Goal: Information Seeking & Learning: Learn about a topic

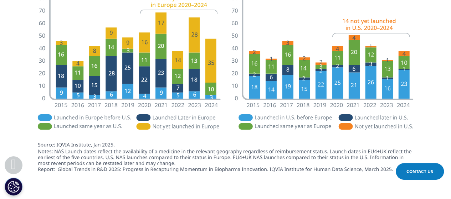
scroll to position [1474, 0]
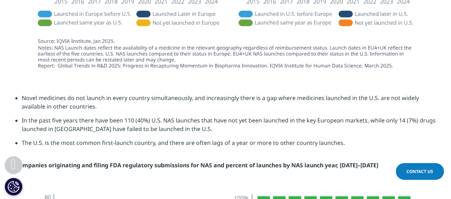
click at [126, 99] on li "Novel medicines do not launch in every country simultaneously, and increasingly…" at bounding box center [229, 105] width 415 height 22
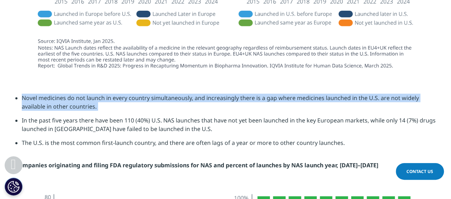
click at [126, 99] on li "Novel medicines do not launch in every country simultaneously, and increasingly…" at bounding box center [229, 105] width 415 height 22
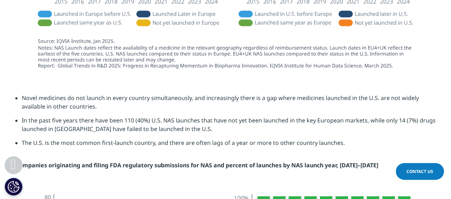
click at [135, 123] on li "In the past five years there have been 110 (40%) U.S. NAS launches that have no…" at bounding box center [229, 127] width 415 height 22
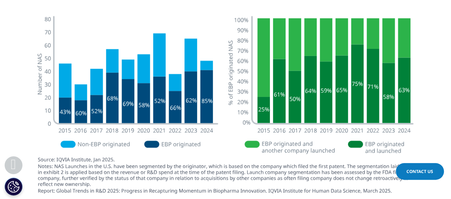
scroll to position [1616, 0]
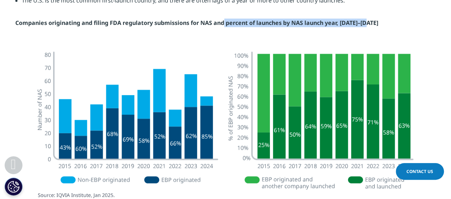
drag, startPoint x: 224, startPoint y: 22, endPoint x: 371, endPoint y: 26, distance: 146.3
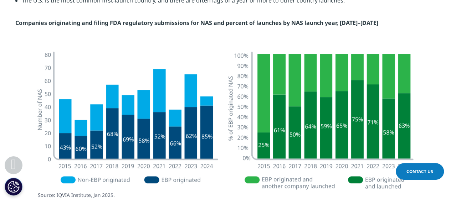
click at [211, 23] on strong "Companies originating and filing FDA regulatory submissions for NAS and percent…" at bounding box center [196, 23] width 363 height 8
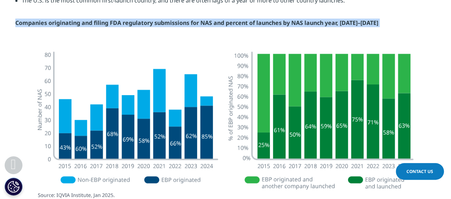
click at [211, 23] on strong "Companies originating and filing FDA regulatory submissions for NAS and percent…" at bounding box center [196, 23] width 363 height 8
click at [91, 183] on img at bounding box center [226, 141] width 400 height 193
click at [126, 25] on strong "Companies originating and filing FDA regulatory submissions for NAS and percent…" at bounding box center [196, 23] width 363 height 8
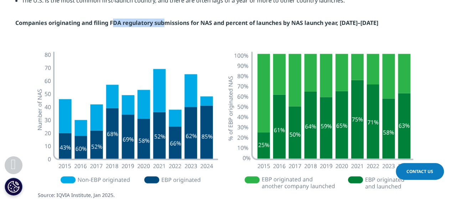
drag, startPoint x: 111, startPoint y: 22, endPoint x: 163, endPoint y: 22, distance: 51.4
click at [163, 22] on strong "Companies originating and filing FDA regulatory submissions for NAS and percent…" at bounding box center [196, 23] width 363 height 8
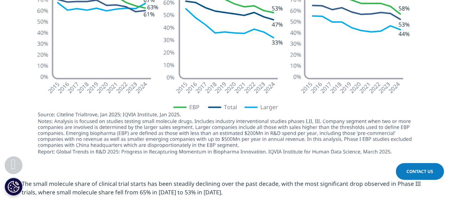
scroll to position [1153, 0]
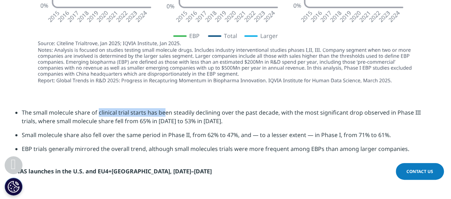
drag, startPoint x: 98, startPoint y: 113, endPoint x: 164, endPoint y: 113, distance: 66.4
click at [164, 113] on li "The small molecule share of clinical trial starts has been steadily declining o…" at bounding box center [229, 119] width 415 height 22
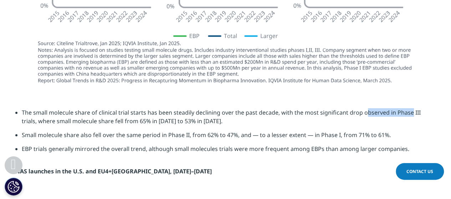
drag, startPoint x: 363, startPoint y: 112, endPoint x: 409, endPoint y: 111, distance: 46.0
click at [409, 111] on li "The small molecule share of clinical trial starts has been steadily declining o…" at bounding box center [229, 119] width 415 height 22
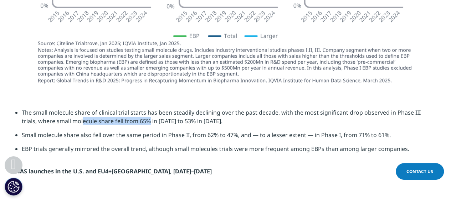
drag, startPoint x: 84, startPoint y: 125, endPoint x: 131, endPoint y: 122, distance: 47.1
click at [131, 122] on li "The small molecule share of clinical trial starts has been steadily declining o…" at bounding box center [229, 119] width 415 height 22
drag, startPoint x: 110, startPoint y: 150, endPoint x: 129, endPoint y: 148, distance: 19.7
click at [129, 148] on li "EBP trials generally mirrored the overall trend, although small molecules trial…" at bounding box center [229, 152] width 415 height 14
drag, startPoint x: 173, startPoint y: 151, endPoint x: 405, endPoint y: 145, distance: 232.3
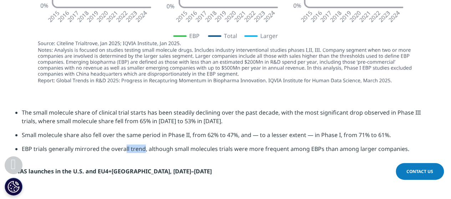
click at [405, 145] on li "EBP trials generally mirrored the overall trend, although small molecules trial…" at bounding box center [229, 152] width 415 height 14
click at [308, 151] on li "EBP trials generally mirrored the overall trend, although small molecules trial…" at bounding box center [229, 152] width 415 height 14
drag, startPoint x: 308, startPoint y: 151, endPoint x: 325, endPoint y: 150, distance: 17.5
click at [325, 150] on li "EBP trials generally mirrored the overall trend, although small molecules trial…" at bounding box center [229, 152] width 415 height 14
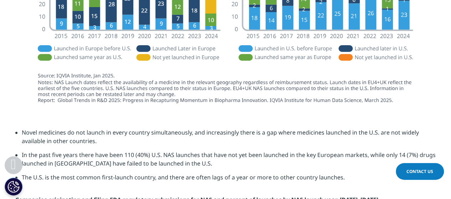
scroll to position [1474, 0]
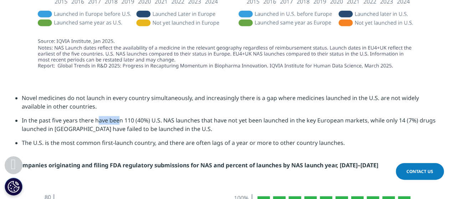
drag, startPoint x: 85, startPoint y: 121, endPoint x: 103, endPoint y: 120, distance: 18.2
click at [103, 120] on li "In the past five years there have been 110 (40%) U.S. NAS launches that have no…" at bounding box center [229, 127] width 415 height 22
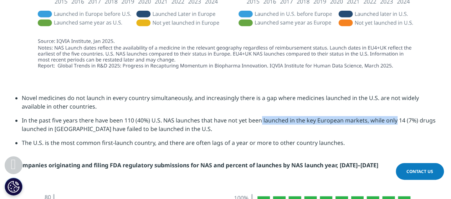
drag, startPoint x: 247, startPoint y: 121, endPoint x: 383, endPoint y: 121, distance: 136.3
click at [383, 121] on li "In the past five years there have been 110 (40%) U.S. NAS launches that have no…" at bounding box center [229, 127] width 415 height 22
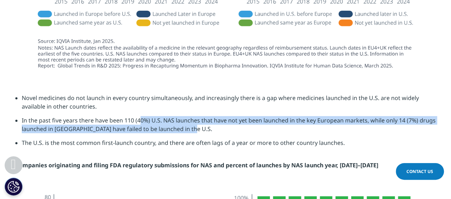
drag, startPoint x: 178, startPoint y: 127, endPoint x: 127, endPoint y: 117, distance: 51.5
click at [127, 117] on li "In the past five years there have been 110 (40%) U.S. NAS launches that have no…" at bounding box center [229, 127] width 415 height 22
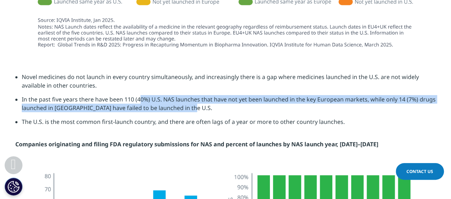
scroll to position [1509, 0]
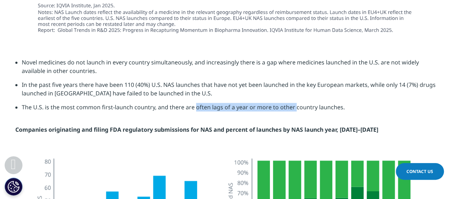
drag, startPoint x: 183, startPoint y: 109, endPoint x: 283, endPoint y: 107, distance: 100.6
click at [283, 107] on li "The U.S. is the most common first-launch country, and there are often lags of a…" at bounding box center [229, 110] width 415 height 14
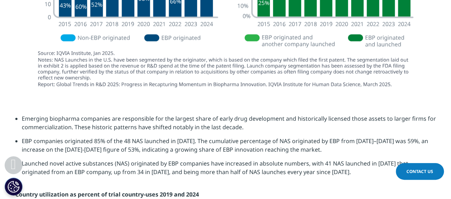
scroll to position [1831, 0]
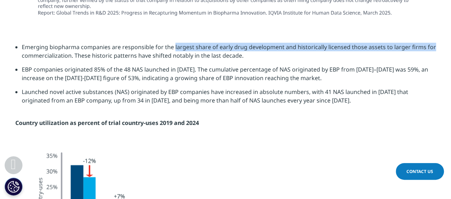
drag, startPoint x: 173, startPoint y: 46, endPoint x: 440, endPoint y: 45, distance: 266.5
click at [440, 45] on section "Emerging biopharma companies are responsible for the largest share of early dru…" at bounding box center [225, 85] width 451 height 120
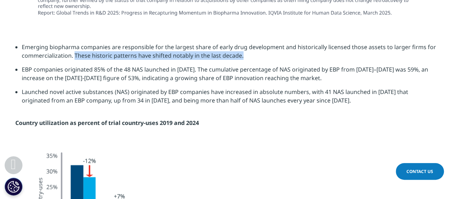
drag, startPoint x: 75, startPoint y: 55, endPoint x: 247, endPoint y: 56, distance: 172.0
click at [247, 56] on li "Emerging biopharma companies are responsible for the largest share of early dru…" at bounding box center [229, 54] width 415 height 22
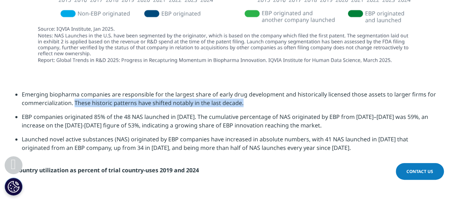
scroll to position [1795, 0]
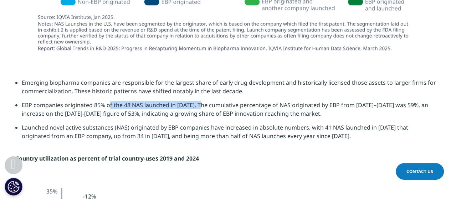
drag, startPoint x: 94, startPoint y: 106, endPoint x: 189, endPoint y: 101, distance: 95.0
click at [189, 101] on li "EBP companies originated 85% of the 48 NAS launched in 2024. The cumulative per…" at bounding box center [229, 112] width 415 height 22
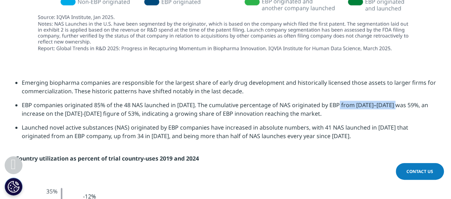
drag, startPoint x: 325, startPoint y: 106, endPoint x: 384, endPoint y: 105, distance: 59.2
click at [384, 105] on li "EBP companies originated 85% of the 48 NAS launched in 2024. The cumulative per…" at bounding box center [229, 112] width 415 height 22
drag, startPoint x: 65, startPoint y: 113, endPoint x: 110, endPoint y: 114, distance: 45.0
click at [110, 114] on li "EBP companies originated 85% of the 48 NAS launched in 2024. The cumulative per…" at bounding box center [229, 112] width 415 height 22
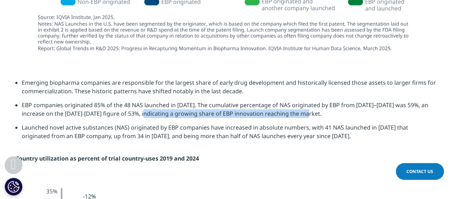
drag, startPoint x: 148, startPoint y: 115, endPoint x: 313, endPoint y: 115, distance: 165.2
click at [313, 115] on li "EBP companies originated 85% of the 48 NAS launched in 2024. The cumulative per…" at bounding box center [229, 112] width 415 height 22
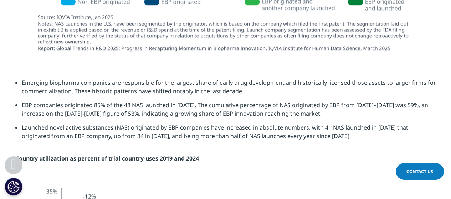
click at [83, 134] on li "Launched novel active substances (NAS) originated by EBP companies have increas…" at bounding box center [229, 134] width 415 height 22
drag, startPoint x: 222, startPoint y: 126, endPoint x: 292, endPoint y: 125, distance: 70.3
click at [292, 125] on li "Launched novel active substances (NAS) originated by EBP companies have increas…" at bounding box center [229, 134] width 415 height 22
drag, startPoint x: 322, startPoint y: 127, endPoint x: 379, endPoint y: 127, distance: 57.1
click at [379, 127] on li "Launched novel active substances (NAS) originated by EBP companies have increas…" at bounding box center [229, 134] width 415 height 22
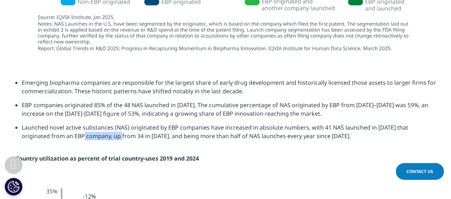
drag, startPoint x: 45, startPoint y: 136, endPoint x: 83, endPoint y: 136, distance: 38.2
click at [83, 136] on li "Launched novel active substances (NAS) originated by EBP companies have increas…" at bounding box center [229, 134] width 415 height 22
drag, startPoint x: 92, startPoint y: 136, endPoint x: 134, endPoint y: 137, distance: 42.1
click at [134, 137] on li "Launched novel active substances (NAS) originated by EBP companies have increas…" at bounding box center [229, 134] width 415 height 22
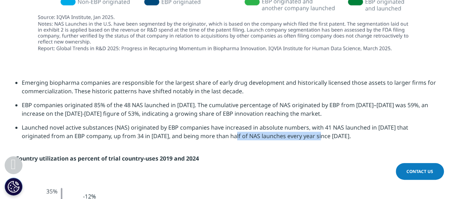
drag, startPoint x: 199, startPoint y: 137, endPoint x: 282, endPoint y: 137, distance: 83.5
click at [283, 137] on li "Launched novel active substances (NAS) originated by EBP companies have increas…" at bounding box center [229, 134] width 415 height 22
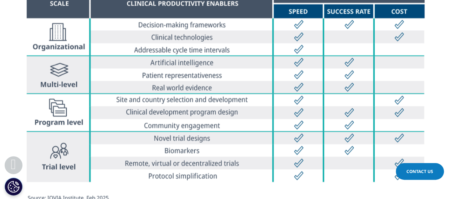
scroll to position [2227, 0]
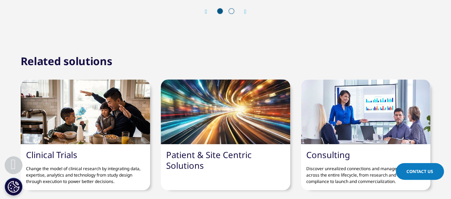
scroll to position [1819, 0]
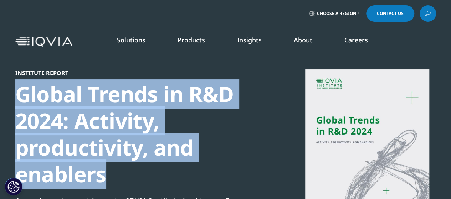
drag, startPoint x: 18, startPoint y: 94, endPoint x: 118, endPoint y: 182, distance: 133.2
click at [118, 182] on div "Global Trends in R&D 2024: Activity, productivity, and enablers" at bounding box center [137, 134] width 245 height 107
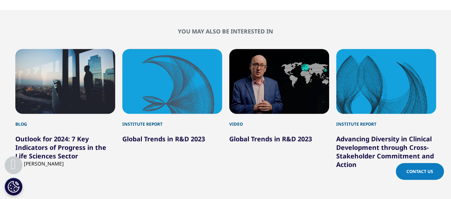
scroll to position [2355, 0]
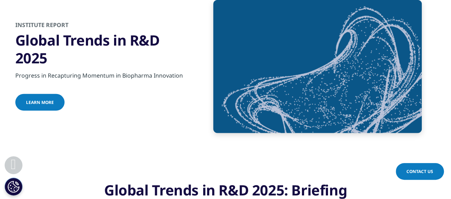
scroll to position [963, 0]
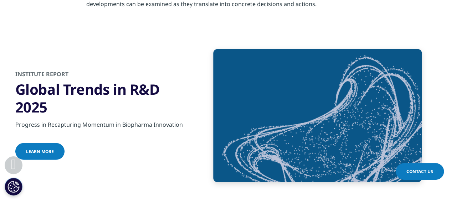
click at [44, 150] on span "Learn more" at bounding box center [40, 152] width 28 height 6
click at [299, 121] on img at bounding box center [317, 115] width 209 height 133
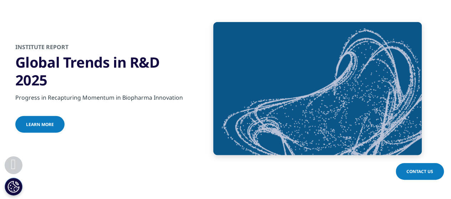
scroll to position [1035, 0]
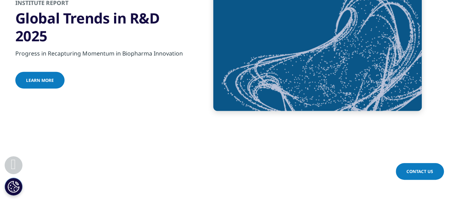
click at [313, 113] on div "Institute Report Global Trends in R&D 2025 Progress in Recapturing Momentum in …" at bounding box center [225, 44] width 421 height 169
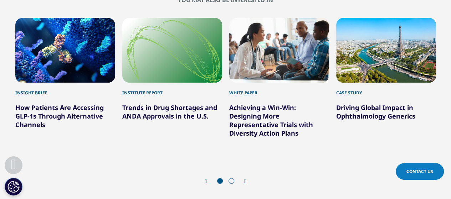
scroll to position [2783, 0]
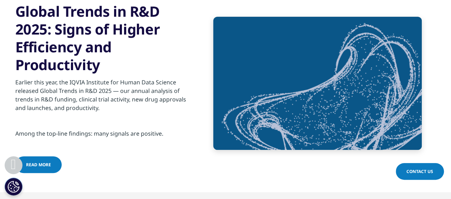
click at [39, 167] on span "read more" at bounding box center [38, 165] width 25 height 6
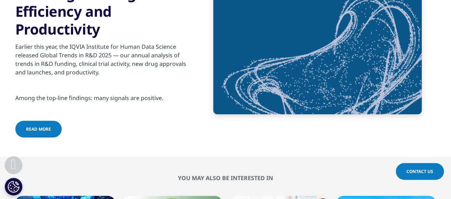
click at [40, 130] on span "read more" at bounding box center [38, 129] width 25 height 6
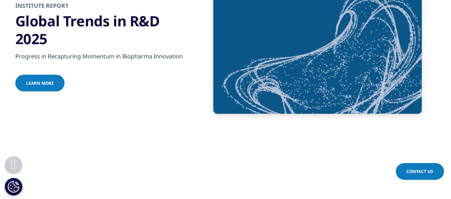
scroll to position [1035, 0]
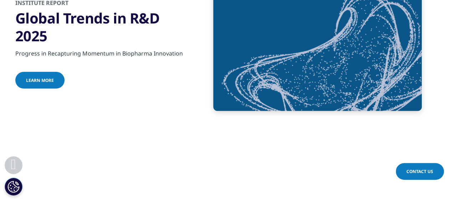
click at [21, 79] on link "Learn more" at bounding box center [39, 80] width 49 height 17
click at [39, 81] on span "Learn more" at bounding box center [40, 80] width 28 height 6
drag, startPoint x: 39, startPoint y: 81, endPoint x: 44, endPoint y: 73, distance: 9.1
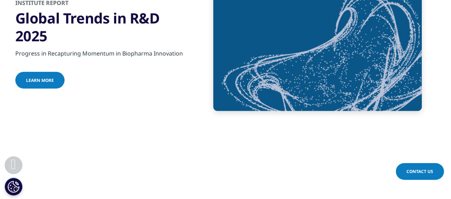
click at [39, 81] on span "Learn more" at bounding box center [40, 80] width 28 height 6
click at [53, 86] on link "Learn more" at bounding box center [39, 80] width 49 height 17
click at [58, 78] on link "Learn more" at bounding box center [39, 80] width 49 height 17
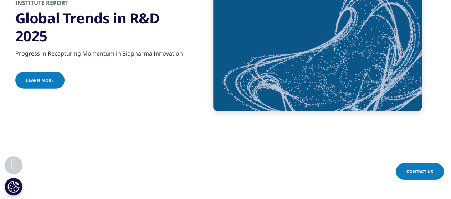
click at [58, 78] on link "Learn more" at bounding box center [39, 80] width 49 height 17
click at [195, 73] on div "Institute Report Global Trends in R&D 2025 Progress in Recapturing Momentum in …" at bounding box center [225, 44] width 421 height 169
click at [242, 69] on img at bounding box center [317, 44] width 209 height 133
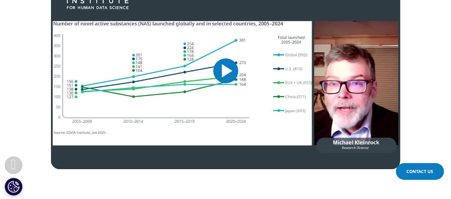
scroll to position [1320, 0]
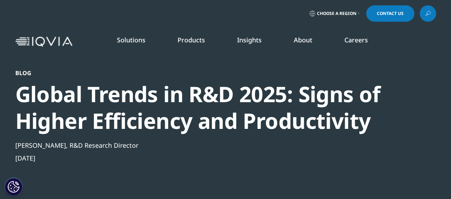
click at [363, 122] on div "Global Trends in R&D 2025: Signs of Higher Efficiency and Productivity" at bounding box center [206, 108] width 382 height 54
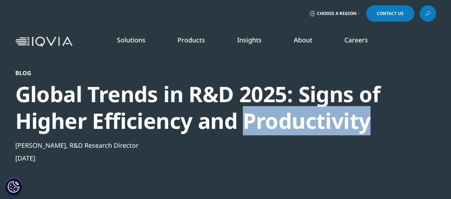
click at [363, 122] on div "Global Trends in R&D 2025: Signs of Higher Efficiency and Productivity" at bounding box center [206, 108] width 382 height 54
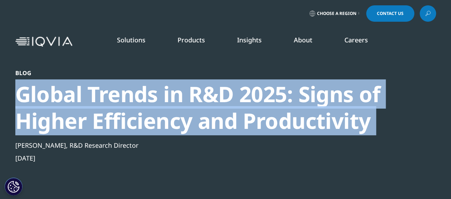
click at [363, 122] on div "Global Trends in R&D 2025: Signs of Higher Efficiency and Productivity" at bounding box center [206, 108] width 382 height 54
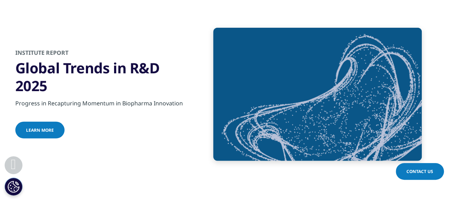
scroll to position [999, 0]
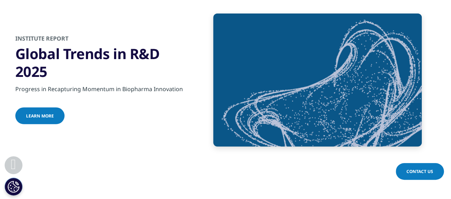
click at [36, 117] on span "Learn more" at bounding box center [40, 116] width 28 height 6
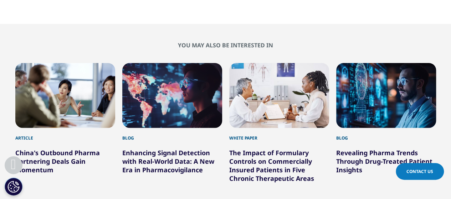
scroll to position [1498, 0]
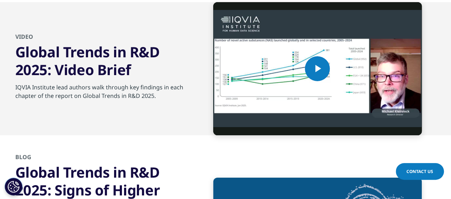
scroll to position [2676, 0]
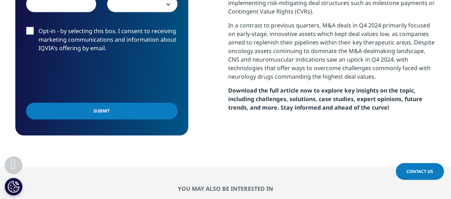
scroll to position [535, 0]
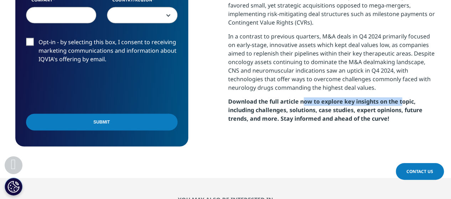
drag, startPoint x: 305, startPoint y: 102, endPoint x: 402, endPoint y: 102, distance: 97.8
click at [402, 102] on strong "Download the full article now to explore key insights on the topic, including c…" at bounding box center [325, 110] width 194 height 25
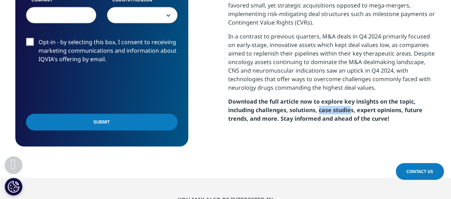
drag, startPoint x: 320, startPoint y: 111, endPoint x: 352, endPoint y: 112, distance: 32.1
click at [352, 112] on strong "Download the full article now to explore key insights on the topic, including c…" at bounding box center [325, 110] width 194 height 25
drag, startPoint x: 304, startPoint y: 119, endPoint x: 386, endPoint y: 118, distance: 82.1
click at [386, 118] on strong "Download the full article now to explore key insights on the topic, including c…" at bounding box center [325, 110] width 194 height 25
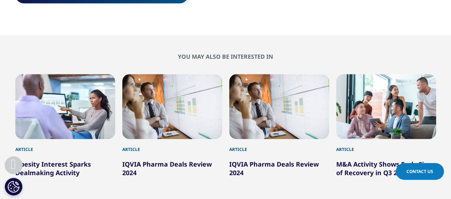
scroll to position [714, 0]
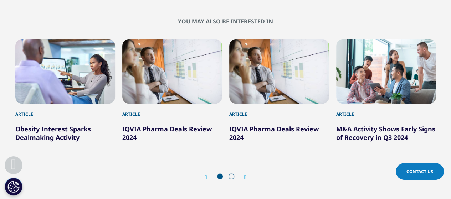
click at [164, 130] on link "IQVIA Pharma Deals Review 2024" at bounding box center [167, 133] width 90 height 17
click at [280, 131] on link "IQVIA Pharma Deals Review 2024" at bounding box center [274, 133] width 90 height 17
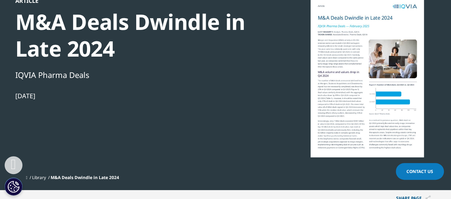
scroll to position [0, 0]
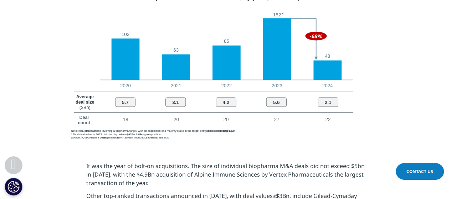
scroll to position [476, 0]
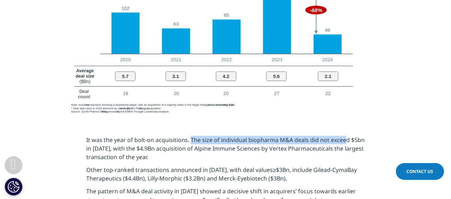
drag, startPoint x: 191, startPoint y: 131, endPoint x: 344, endPoint y: 130, distance: 153.8
click at [344, 136] on span "It was the year of bolt-on acquisitions. The size of individual biopharma M&A d…" at bounding box center [225, 148] width 279 height 25
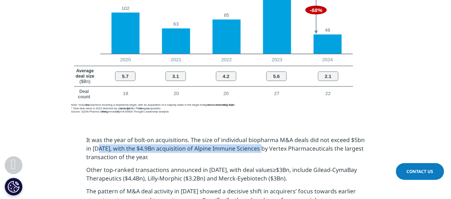
drag, startPoint x: 98, startPoint y: 139, endPoint x: 262, endPoint y: 137, distance: 163.8
click at [262, 137] on span "It was the year of bolt-on acquisitions. The size of individual biopharma M&A d…" at bounding box center [225, 148] width 279 height 25
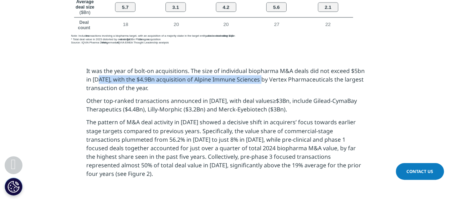
scroll to position [548, 0]
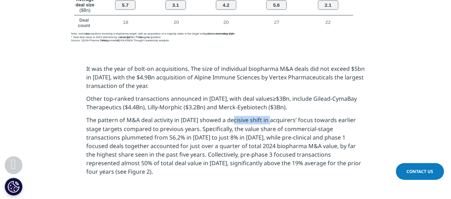
drag, startPoint x: 233, startPoint y: 111, endPoint x: 270, endPoint y: 112, distance: 37.5
click at [270, 116] on span "The pattern of M&A deal activity in 2024 showed a decisive shift in acquirers’ …" at bounding box center [223, 145] width 275 height 59
drag, startPoint x: 298, startPoint y: 112, endPoint x: 342, endPoint y: 112, distance: 45.0
click at [342, 116] on span "The pattern of M&A deal activity in 2024 showed a decisive shift in acquirers’ …" at bounding box center [223, 145] width 275 height 59
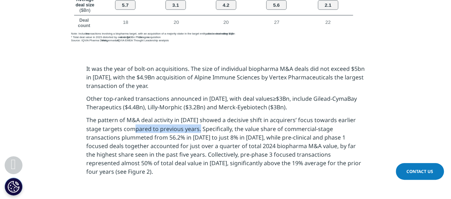
drag, startPoint x: 123, startPoint y: 122, endPoint x: 186, endPoint y: 121, distance: 62.5
click at [186, 121] on span "The pattern of M&A deal activity in 2024 showed a decisive shift in acquirers’ …" at bounding box center [223, 145] width 275 height 59
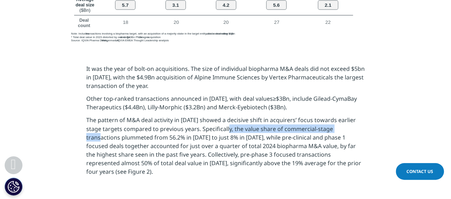
drag, startPoint x: 215, startPoint y: 122, endPoint x: 335, endPoint y: 120, distance: 119.5
click at [335, 120] on span "The pattern of M&A deal activity in 2024 showed a decisive shift in acquirers’ …" at bounding box center [223, 145] width 275 height 59
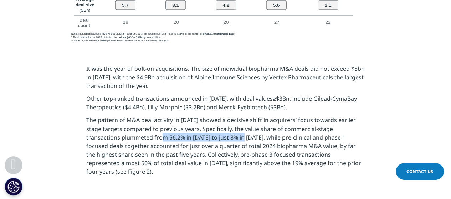
drag, startPoint x: 133, startPoint y: 130, endPoint x: 215, endPoint y: 129, distance: 81.3
click at [215, 129] on span "The pattern of M&A deal activity in 2024 showed a decisive shift in acquirers’ …" at bounding box center [223, 145] width 275 height 59
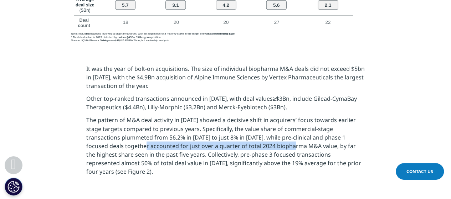
drag, startPoint x: 100, startPoint y: 137, endPoint x: 250, endPoint y: 135, distance: 150.6
click at [250, 135] on span "The pattern of M&A deal activity in 2024 showed a decisive shift in acquirers’ …" at bounding box center [223, 145] width 275 height 59
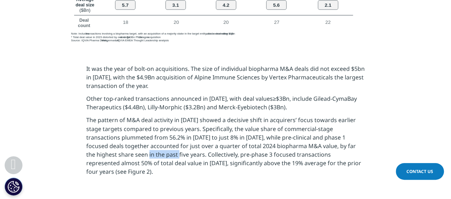
drag, startPoint x: 95, startPoint y: 145, endPoint x: 123, endPoint y: 144, distance: 27.8
click at [123, 144] on span "The pattern of M&A deal activity in 2024 showed a decisive shift in acquirers’ …" at bounding box center [223, 145] width 275 height 59
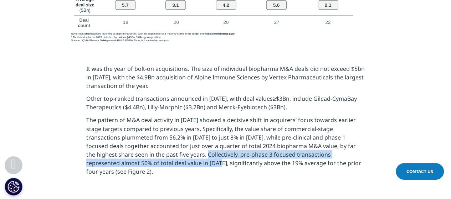
drag, startPoint x: 153, startPoint y: 145, endPoint x: 136, endPoint y: 159, distance: 22.0
click at [136, 159] on section "It was the year of bolt-on acquisitions. The size of individual biopharma M&A d…" at bounding box center [225, 120] width 451 height 147
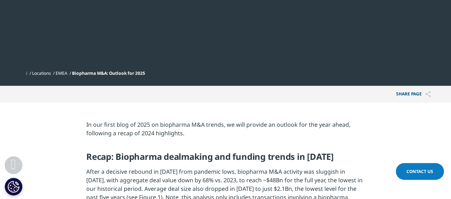
scroll to position [214, 0]
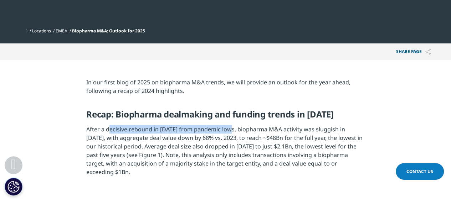
drag, startPoint x: 109, startPoint y: 127, endPoint x: 230, endPoint y: 126, distance: 121.3
click at [230, 126] on p "After a decisive rebound in 2023 from pandemic lows, biopharma M&A activity was…" at bounding box center [225, 153] width 279 height 57
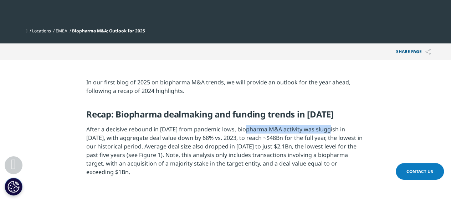
drag, startPoint x: 246, startPoint y: 127, endPoint x: 329, endPoint y: 127, distance: 83.1
click at [329, 127] on p "After a decisive rebound in 2023 from pandemic lows, biopharma M&A activity was…" at bounding box center [225, 153] width 279 height 57
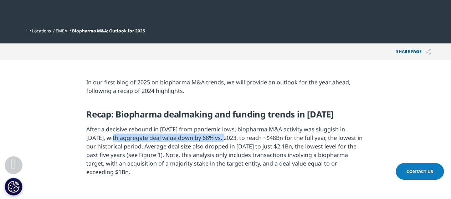
drag, startPoint x: 101, startPoint y: 139, endPoint x: 215, endPoint y: 138, distance: 113.8
click at [215, 138] on p "After a decisive rebound in 2023 from pandemic lows, biopharma M&A activity was…" at bounding box center [225, 153] width 279 height 57
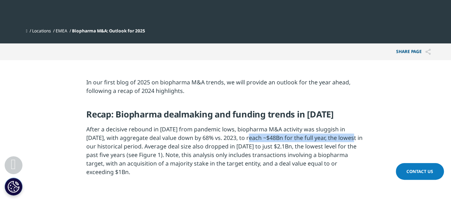
drag, startPoint x: 240, startPoint y: 140, endPoint x: 340, endPoint y: 137, distance: 100.6
click at [340, 137] on p "After a decisive rebound in 2023 from pandemic lows, biopharma M&A activity was…" at bounding box center [225, 153] width 279 height 57
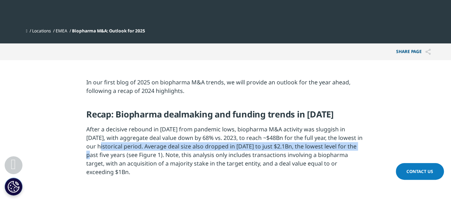
drag, startPoint x: 99, startPoint y: 146, endPoint x: 356, endPoint y: 146, distance: 257.6
click at [356, 146] on p "After a decisive rebound in 2023 from pandemic lows, biopharma M&A activity was…" at bounding box center [225, 153] width 279 height 57
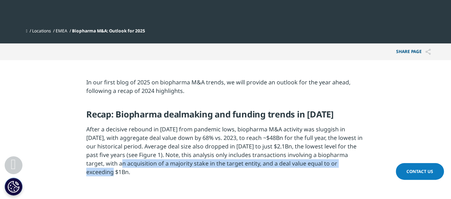
drag, startPoint x: 98, startPoint y: 165, endPoint x: 347, endPoint y: 164, distance: 248.3
click at [347, 164] on p "After a decisive rebound in 2023 from pandemic lows, biopharma M&A activity was…" at bounding box center [225, 153] width 279 height 57
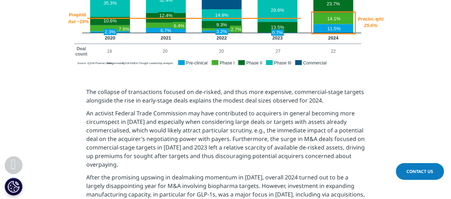
scroll to position [856, 0]
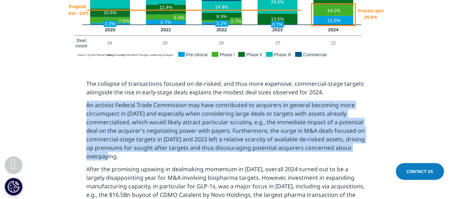
drag, startPoint x: 114, startPoint y: 103, endPoint x: 144, endPoint y: 139, distance: 46.9
click at [144, 139] on p "An activist Federal Trade Commission may have contributed to acquirers in gener…" at bounding box center [225, 133] width 279 height 64
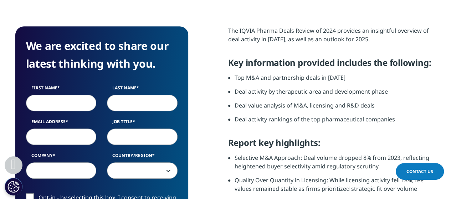
scroll to position [250, 0]
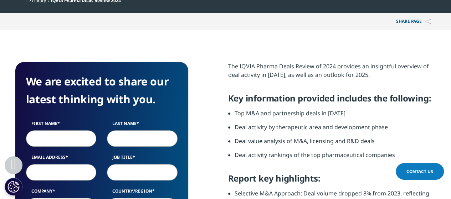
drag, startPoint x: 240, startPoint y: 123, endPoint x: 359, endPoint y: 122, distance: 118.4
click at [359, 122] on li "Top M&A and partnership deals in 2024" at bounding box center [336, 116] width 202 height 14
drag, startPoint x: 290, startPoint y: 66, endPoint x: 381, endPoint y: 66, distance: 91.0
click at [381, 66] on p "The IQVIA Pharma Deals Review of 2024 provides an insightful overview of deal a…" at bounding box center [332, 73] width 208 height 22
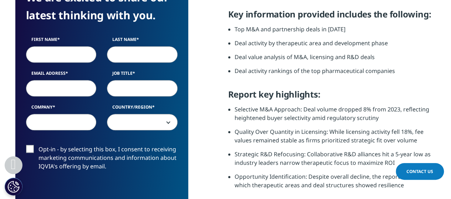
scroll to position [357, 0]
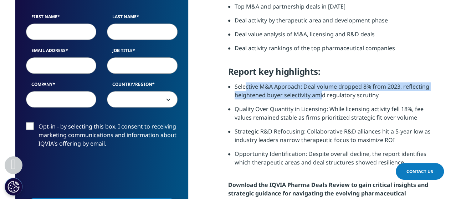
drag, startPoint x: 245, startPoint y: 101, endPoint x: 322, endPoint y: 103, distance: 77.1
click at [322, 103] on li "Selective M&A Approach: Deal volume dropped 8% from 2023, reflecting heightened…" at bounding box center [336, 93] width 202 height 22
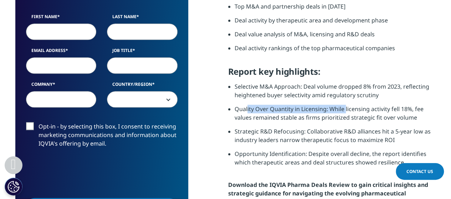
drag, startPoint x: 248, startPoint y: 122, endPoint x: 345, endPoint y: 123, distance: 97.8
click at [345, 123] on li "Quality Over Quantity in Licensing: While licensing activity fell 18%, fee valu…" at bounding box center [336, 116] width 202 height 22
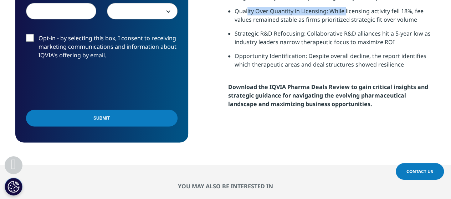
scroll to position [464, 0]
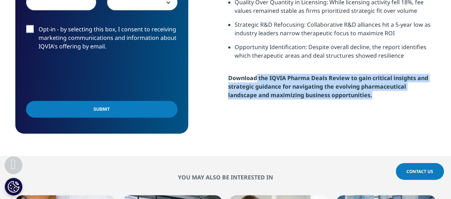
drag, startPoint x: 256, startPoint y: 92, endPoint x: 342, endPoint y: 108, distance: 87.5
click at [342, 105] on p "Download the IQVIA Pharma Deals Review to gain critical insights and strategic …" at bounding box center [332, 89] width 208 height 31
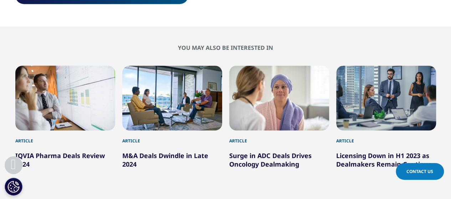
scroll to position [642, 0]
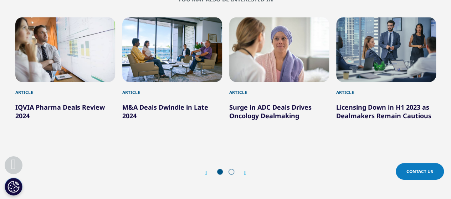
click at [274, 116] on link "Surge in ADC Deals Drives Oncology Dealmaking" at bounding box center [270, 111] width 82 height 17
click at [21, 111] on div "IQVIA Pharma Deals Review 2024" at bounding box center [65, 108] width 100 height 24
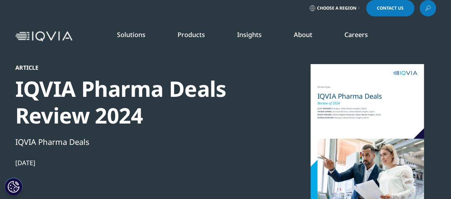
scroll to position [0, 0]
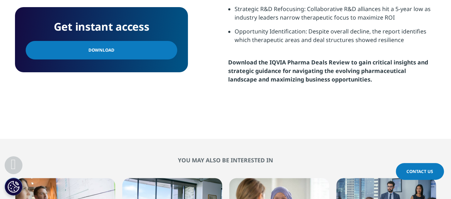
scroll to position [464, 0]
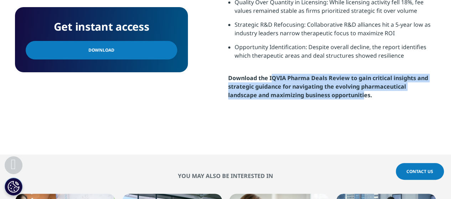
drag, startPoint x: 271, startPoint y: 87, endPoint x: 333, endPoint y: 103, distance: 64.2
click at [333, 99] on strong "Download the IQVIA Pharma Deals Review to gain critical insights and strategic …" at bounding box center [328, 86] width 200 height 25
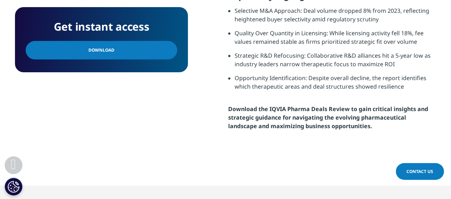
scroll to position [392, 0]
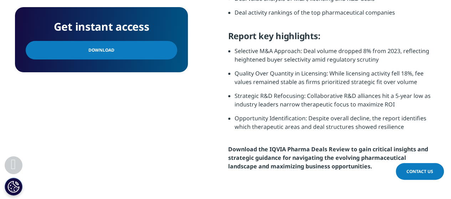
click at [109, 51] on span "Download" at bounding box center [101, 50] width 26 height 8
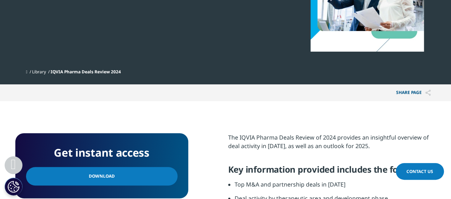
scroll to position [0, 0]
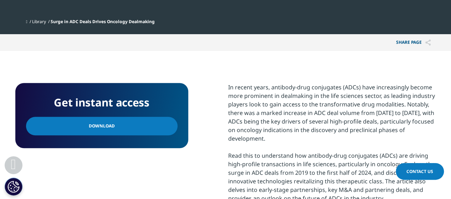
scroll to position [357, 0]
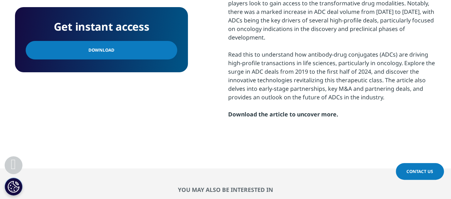
click at [93, 46] on link "Download" at bounding box center [102, 50] width 152 height 19
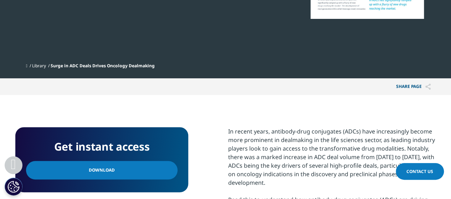
scroll to position [143, 0]
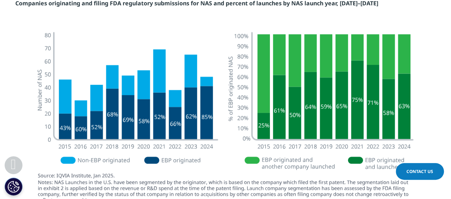
scroll to position [1620, 0]
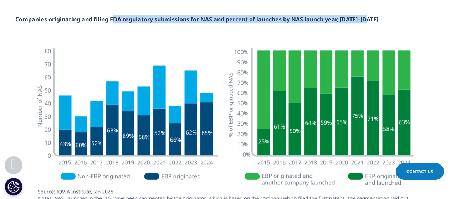
drag, startPoint x: 111, startPoint y: 20, endPoint x: 395, endPoint y: 25, distance: 283.3
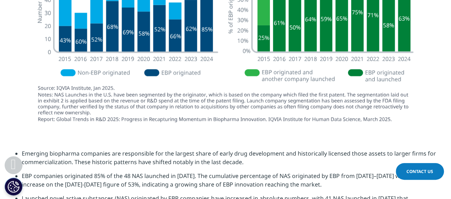
scroll to position [1763, 0]
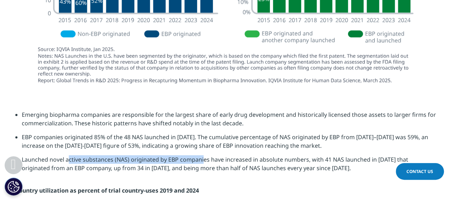
drag, startPoint x: 54, startPoint y: 161, endPoint x: 184, endPoint y: 161, distance: 129.9
click at [184, 161] on li "Launched novel active substances (NAS) originated by EBP companies have increas…" at bounding box center [229, 167] width 415 height 22
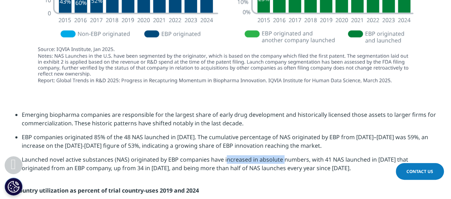
drag, startPoint x: 213, startPoint y: 157, endPoint x: 270, endPoint y: 158, distance: 57.4
click at [270, 158] on li "Launched novel active substances (NAS) originated by EBP companies have increas…" at bounding box center [229, 167] width 415 height 22
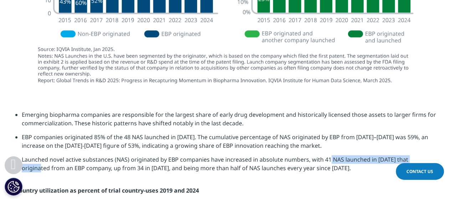
drag, startPoint x: 315, startPoint y: 159, endPoint x: 412, endPoint y: 159, distance: 97.0
click at [412, 159] on li "Launched novel active substances (NAS) originated by EBP companies have increas…" at bounding box center [229, 167] width 415 height 22
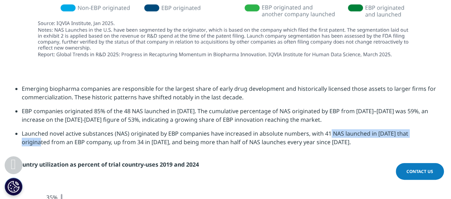
scroll to position [1798, 0]
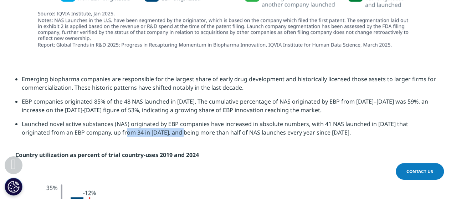
drag, startPoint x: 89, startPoint y: 134, endPoint x: 147, endPoint y: 133, distance: 58.5
click at [147, 133] on li "Launched novel active substances (NAS) originated by EBP companies have increas…" at bounding box center [229, 131] width 415 height 22
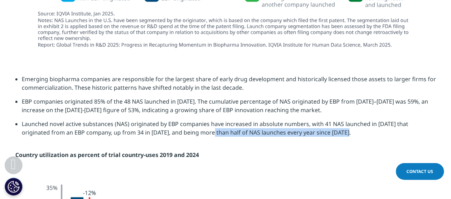
drag, startPoint x: 178, startPoint y: 132, endPoint x: 315, endPoint y: 131, distance: 137.7
click at [315, 131] on li "Launched novel active substances (NAS) originated by EBP companies have increas…" at bounding box center [229, 131] width 415 height 22
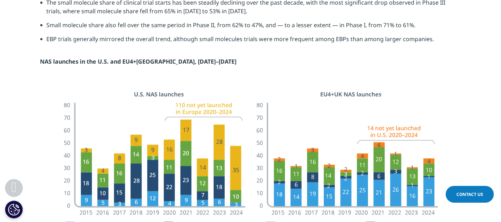
scroll to position [1306, 0]
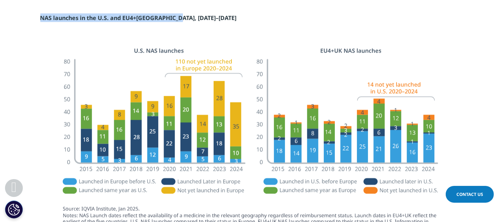
drag, startPoint x: 41, startPoint y: 20, endPoint x: 212, endPoint y: 21, distance: 170.9
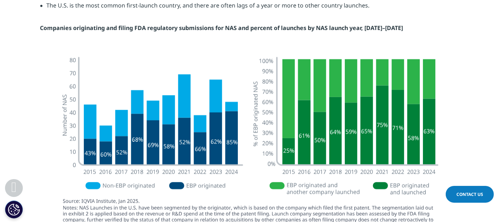
scroll to position [1584, 0]
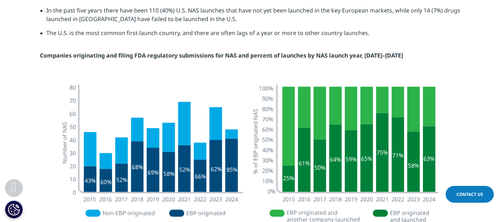
click at [169, 54] on strong "Companies originating and filing FDA regulatory submissions for NAS and percent…" at bounding box center [221, 55] width 363 height 8
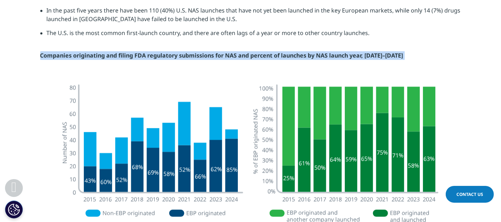
click at [169, 54] on strong "Companies originating and filing FDA regulatory submissions for NAS and percent…" at bounding box center [221, 55] width 363 height 8
click at [175, 55] on strong "Companies originating and filing FDA regulatory submissions for NAS and percent…" at bounding box center [221, 55] width 363 height 8
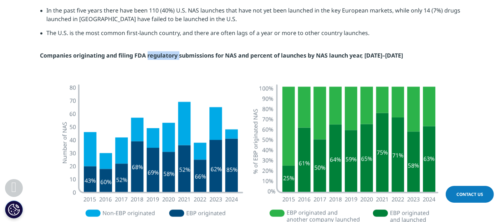
click at [175, 55] on strong "Companies originating and filing FDA regulatory submissions for NAS and percent…" at bounding box center [221, 55] width 363 height 8
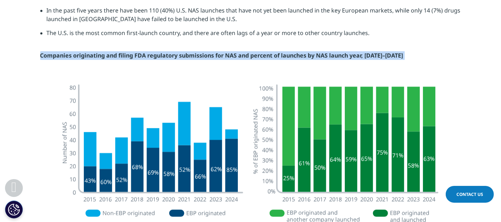
click at [175, 55] on strong "Companies originating and filing FDA regulatory submissions for NAS and percent…" at bounding box center [221, 55] width 363 height 8
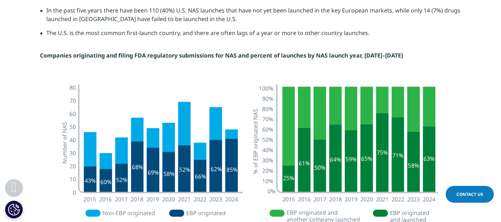
click at [183, 32] on li "The U.S. is the most common first-launch country, and there are often lags of a…" at bounding box center [254, 36] width 415 height 14
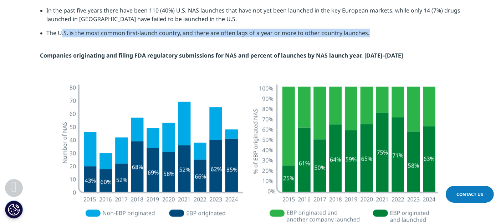
click at [183, 32] on li "The U.S. is the most common first-launch country, and there are often lags of a…" at bounding box center [254, 36] width 415 height 14
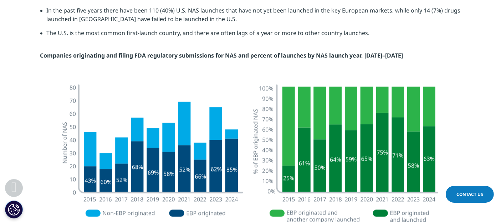
click at [182, 60] on section "Novel medicines do not launch in every country simultaneously, and increasingly…" at bounding box center [250, 22] width 501 height 112
click at [176, 53] on strong "Companies originating and filing FDA regulatory submissions for NAS and percent…" at bounding box center [221, 55] width 363 height 8
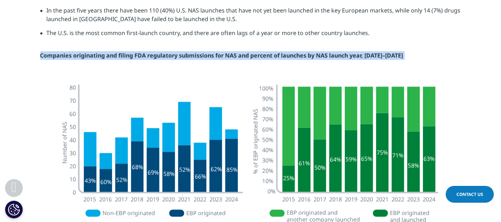
click at [176, 53] on strong "Companies originating and filing FDA regulatory submissions for NAS and percent…" at bounding box center [221, 55] width 363 height 8
click at [271, 55] on strong "Companies originating and filing FDA regulatory submissions for NAS and percent…" at bounding box center [221, 55] width 363 height 8
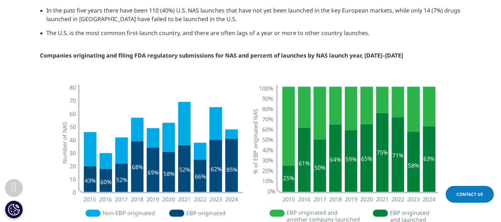
click at [153, 54] on strong "Companies originating and filing FDA regulatory submissions for NAS and percent…" at bounding box center [221, 55] width 363 height 8
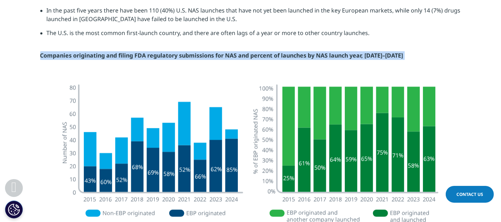
click at [153, 54] on strong "Companies originating and filing FDA regulatory submissions for NAS and percent…" at bounding box center [221, 55] width 363 height 8
click at [122, 59] on strong "Companies originating and filing FDA regulatory submissions for NAS and percent…" at bounding box center [221, 55] width 363 height 8
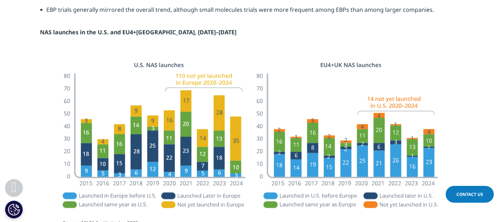
scroll to position [1253, 0]
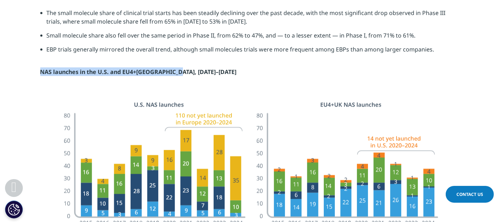
drag, startPoint x: 41, startPoint y: 70, endPoint x: 214, endPoint y: 71, distance: 173.0
click at [214, 71] on div "The small molecule share of clinical trial starts has been steadily declining o…" at bounding box center [250, 42] width 421 height 67
copy strong "NAS launches in the U.S. and EU4+UK, 2015–2024"
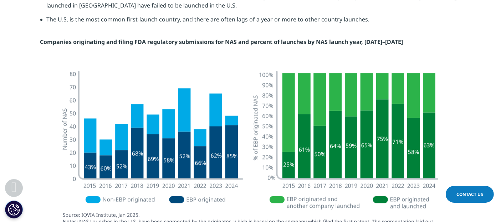
scroll to position [1585, 0]
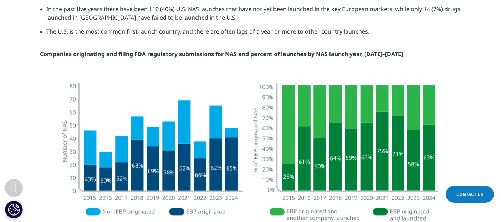
click at [58, 53] on strong "Companies originating and filing FDA regulatory submissions for NAS and percent…" at bounding box center [221, 54] width 363 height 8
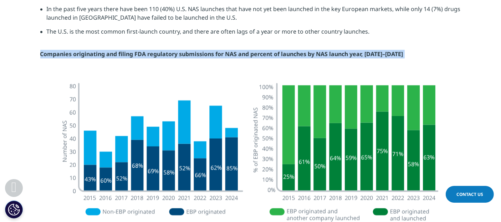
click at [58, 53] on strong "Companies originating and filing FDA regulatory submissions for NAS and percent…" at bounding box center [221, 54] width 363 height 8
copy div "Companies originating and filing FDA regulatory submissions for NAS and percent…"
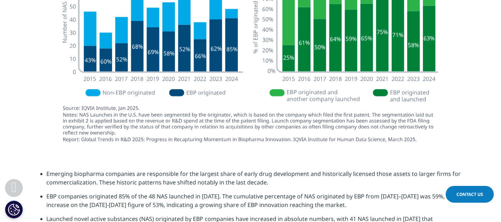
scroll to position [1744, 0]
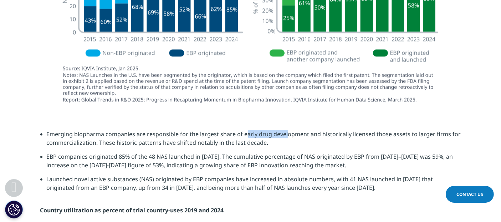
drag, startPoint x: 243, startPoint y: 135, endPoint x: 286, endPoint y: 133, distance: 42.8
click at [286, 133] on li "Emerging biopharma companies are responsible for the largest share of early dru…" at bounding box center [254, 141] width 415 height 22
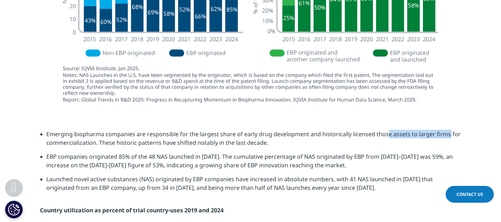
drag, startPoint x: 385, startPoint y: 135, endPoint x: 445, endPoint y: 134, distance: 60.7
click at [445, 134] on li "Emerging biopharma companies are responsible for the largest share of early dru…" at bounding box center [254, 141] width 415 height 22
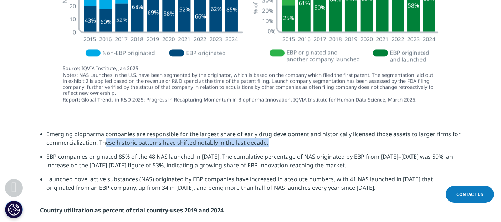
drag, startPoint x: 106, startPoint y: 141, endPoint x: 280, endPoint y: 142, distance: 174.5
click at [280, 142] on li "Emerging biopharma companies are responsible for the largest share of early dru…" at bounding box center [254, 141] width 415 height 22
click at [273, 139] on li "Emerging biopharma companies are responsible for the largest share of early dru…" at bounding box center [254, 141] width 415 height 22
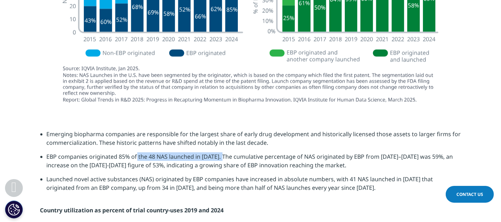
drag, startPoint x: 121, startPoint y: 155, endPoint x: 212, endPoint y: 155, distance: 91.3
click at [212, 155] on li "EBP companies originated 85% of the 48 NAS launched in 2024. The cumulative per…" at bounding box center [254, 163] width 415 height 22
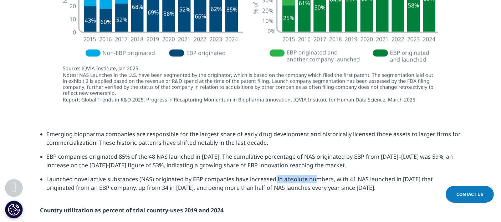
drag, startPoint x: 259, startPoint y: 181, endPoint x: 300, endPoint y: 181, distance: 41.0
click at [300, 181] on li "Launched novel active substances (NAS) originated by EBP companies have increas…" at bounding box center [254, 185] width 415 height 22
drag, startPoint x: 112, startPoint y: 188, endPoint x: 164, endPoint y: 187, distance: 52.1
click at [164, 187] on li "Launched novel active substances (NAS) originated by EBP companies have increas…" at bounding box center [254, 185] width 415 height 22
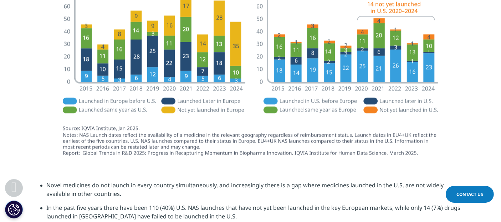
scroll to position [1427, 0]
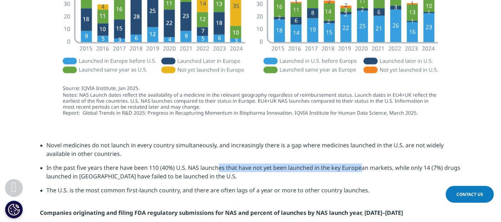
drag, startPoint x: 202, startPoint y: 167, endPoint x: 344, endPoint y: 167, distance: 141.6
click at [344, 167] on li "In the past five years there have been 110 (40%) U.S. NAS launches that have no…" at bounding box center [254, 174] width 415 height 22
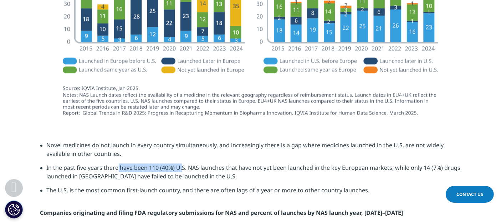
drag, startPoint x: 105, startPoint y: 166, endPoint x: 168, endPoint y: 166, distance: 63.5
click at [168, 166] on li "In the past five years there have been 110 (40%) U.S. NAS launches that have no…" at bounding box center [254, 174] width 415 height 22
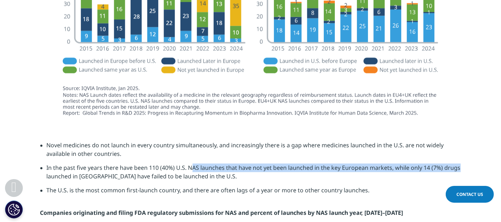
drag, startPoint x: 178, startPoint y: 167, endPoint x: 443, endPoint y: 163, distance: 264.7
click at [443, 163] on li "In the past five years there have been 110 (40%) U.S. NAS launches that have no…" at bounding box center [254, 174] width 415 height 22
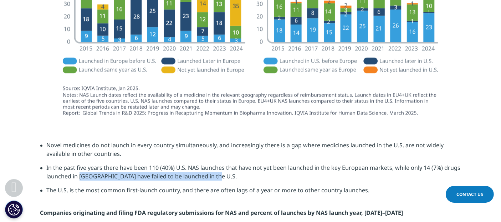
drag, startPoint x: 66, startPoint y: 177, endPoint x: 213, endPoint y: 177, distance: 146.6
click at [213, 177] on li "In the past five years there have been 110 (40%) U.S. NAS launches that have no…" at bounding box center [254, 174] width 415 height 22
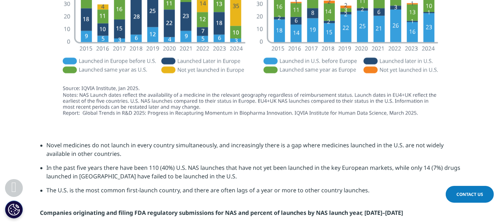
click at [50, 177] on li "In the past five years there have been 110 (40%) U.S. NAS launches that have no…" at bounding box center [254, 174] width 415 height 22
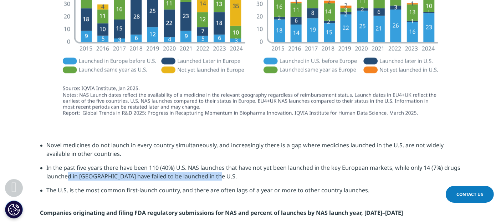
drag, startPoint x: 50, startPoint y: 177, endPoint x: 199, endPoint y: 177, distance: 148.4
click at [199, 177] on li "In the past five years there have been 110 (40%) U.S. NAS launches that have no…" at bounding box center [254, 174] width 415 height 22
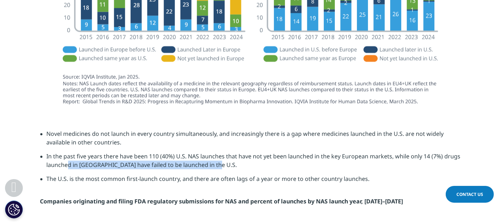
scroll to position [1506, 0]
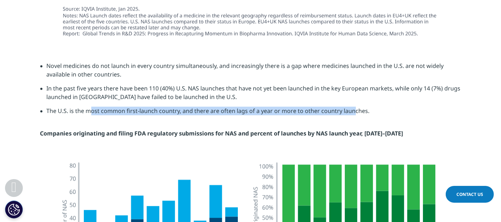
drag, startPoint x: 76, startPoint y: 111, endPoint x: 339, endPoint y: 120, distance: 263.1
click at [339, 120] on li "The U.S. is the most common first-launch country, and there are often lags of a…" at bounding box center [254, 113] width 415 height 14
click at [123, 111] on li "The U.S. is the most common first-launch country, and there are often lags of a…" at bounding box center [254, 113] width 415 height 14
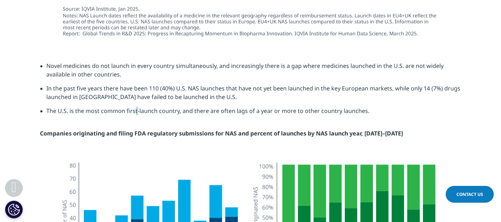
click at [123, 111] on li "The U.S. is the most common first-launch country, and there are often lags of a…" at bounding box center [254, 113] width 415 height 14
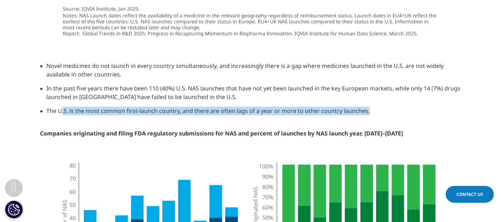
click at [123, 111] on li "The U.S. is the most common first-launch country, and there are often lags of a…" at bounding box center [254, 113] width 415 height 14
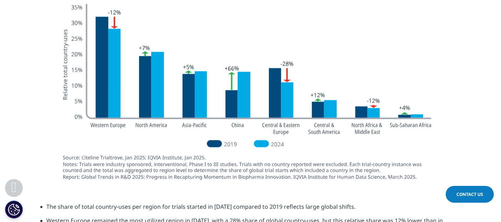
scroll to position [2061, 0]
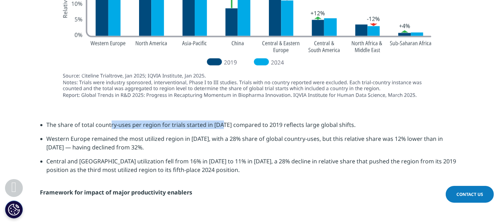
drag, startPoint x: 110, startPoint y: 125, endPoint x: 222, endPoint y: 125, distance: 112.0
click at [222, 125] on li "The share of total country-uses per region for trials started in 2024 compared …" at bounding box center [254, 127] width 415 height 14
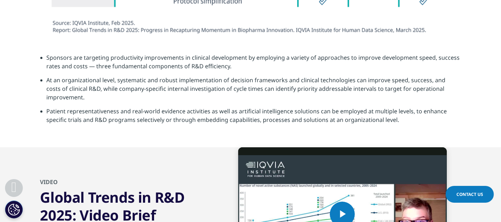
scroll to position [1811, 0]
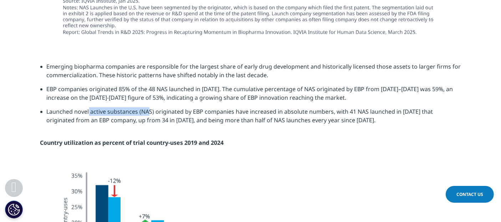
drag, startPoint x: 75, startPoint y: 112, endPoint x: 133, endPoint y: 111, distance: 58.2
click at [133, 111] on li "Launched novel active substances (NAS) originated by EBP companies have increas…" at bounding box center [254, 118] width 415 height 22
copy li "novel active substance"
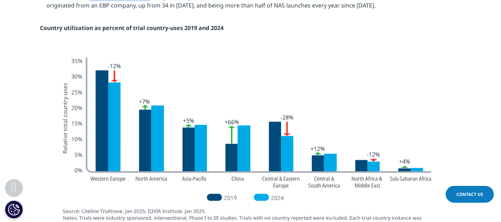
scroll to position [2010, 0]
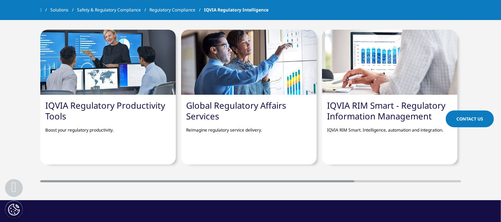
scroll to position [2341, 0]
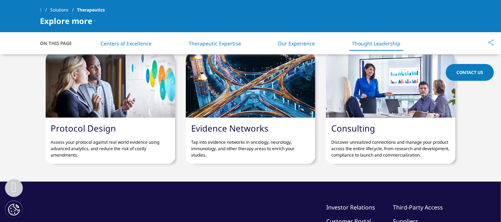
scroll to position [1682, 0]
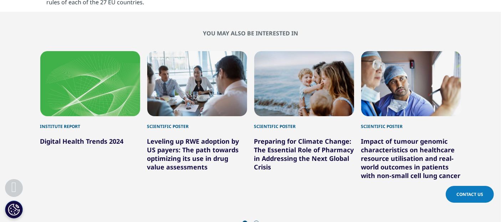
scroll to position [2537, 0]
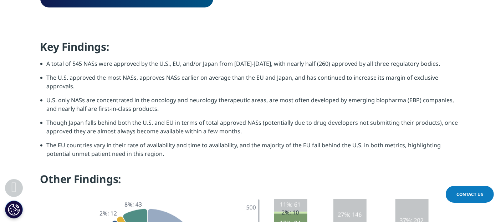
scroll to position [753, 0]
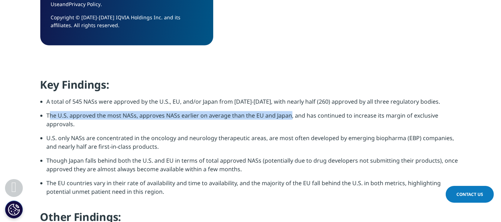
drag, startPoint x: 49, startPoint y: 89, endPoint x: 290, endPoint y: 87, distance: 241.2
click at [290, 111] on li "The U.S. approved the most NASs, approves NASs earlier on average than the EU a…" at bounding box center [254, 122] width 415 height 22
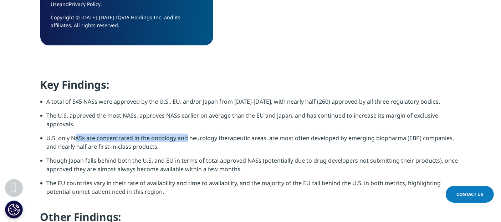
drag, startPoint x: 75, startPoint y: 111, endPoint x: 185, endPoint y: 111, distance: 109.9
click at [185, 133] on li "U.S. only NASs are concentrated in the oncology and neurology therapeutic areas…" at bounding box center [254, 144] width 415 height 22
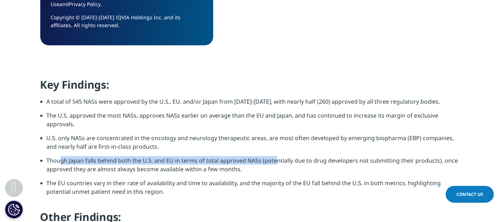
drag, startPoint x: 59, startPoint y: 132, endPoint x: 273, endPoint y: 133, distance: 214.4
click at [273, 156] on li "Though Japan falls behind both the U.S. and EU in terms of total approved NASs …" at bounding box center [254, 167] width 415 height 22
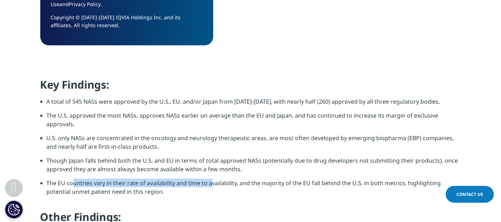
drag, startPoint x: 74, startPoint y: 153, endPoint x: 210, endPoint y: 153, distance: 136.3
click at [210, 178] on li "The EU countries vary in their rate of availability and time to availability, a…" at bounding box center [254, 189] width 415 height 22
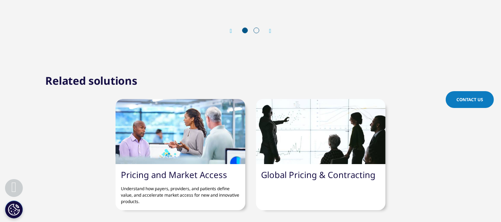
scroll to position [2695, 0]
